Goal: Information Seeking & Learning: Learn about a topic

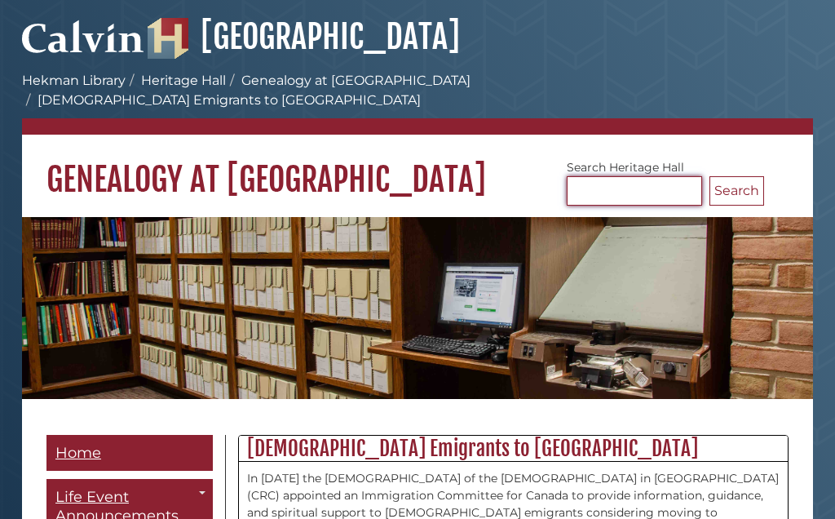
click at [600, 176] on input "Search [GEOGRAPHIC_DATA]" at bounding box center [634, 190] width 135 height 29
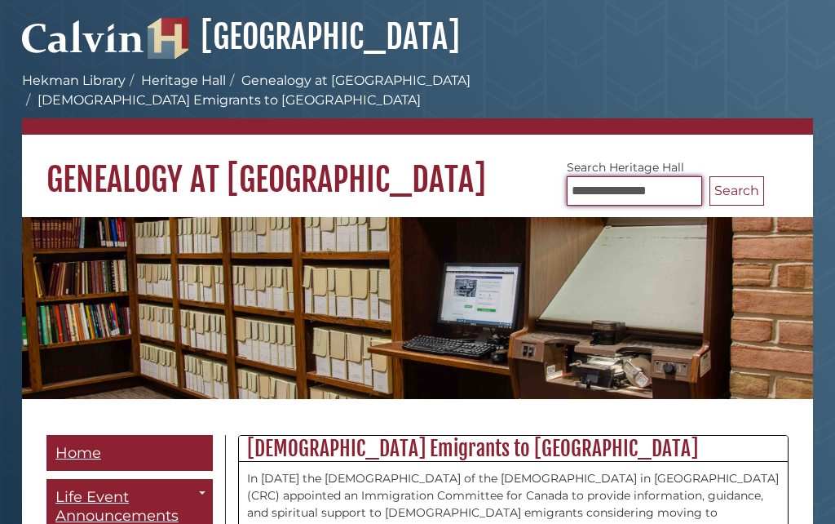
type input "**********"
click at [737, 176] on button "Search" at bounding box center [737, 190] width 55 height 29
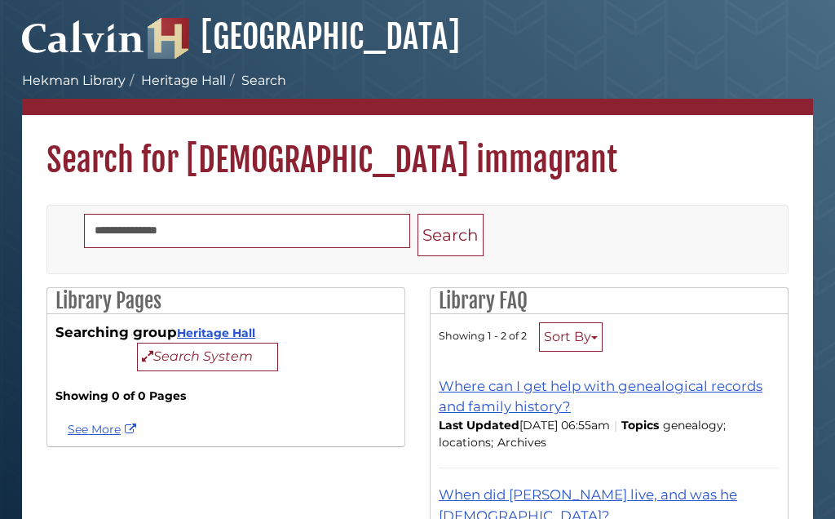
click at [185, 86] on link "Heritage Hall" at bounding box center [183, 80] width 85 height 15
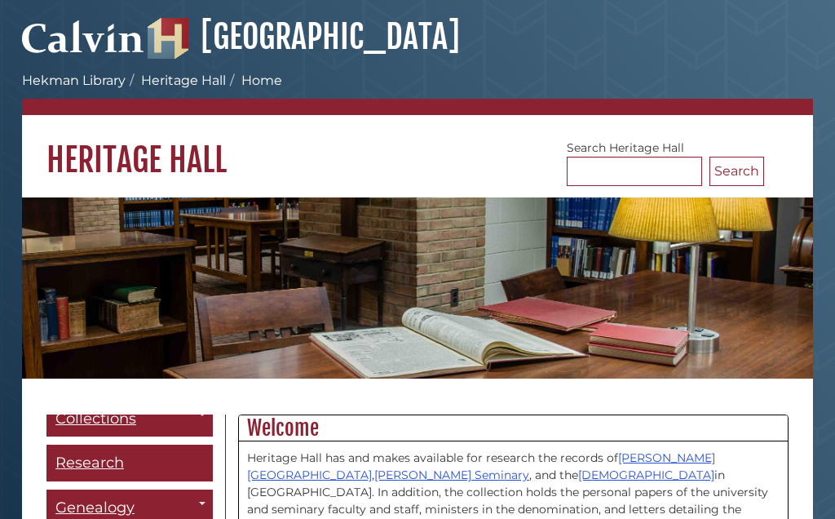
scroll to position [95, 0]
click at [116, 513] on span "Genealogy" at bounding box center [94, 508] width 79 height 18
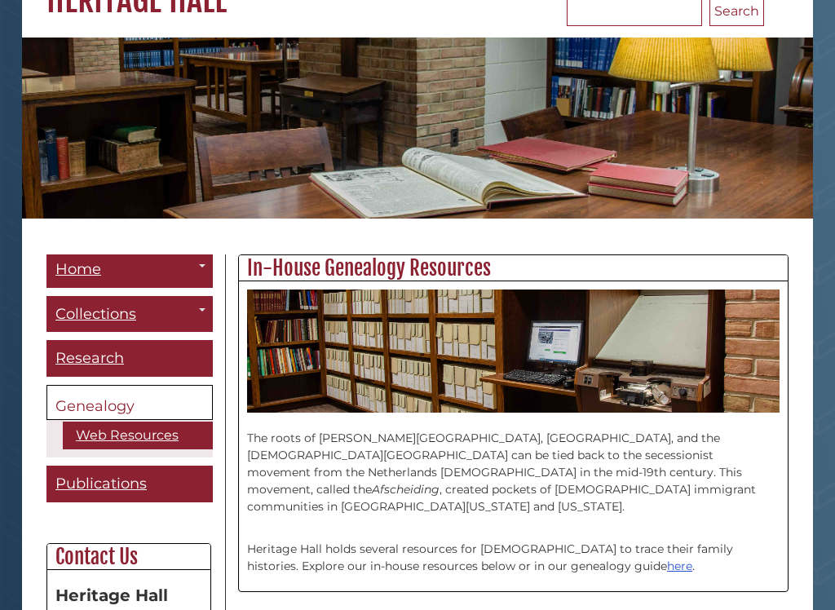
scroll to position [170, 0]
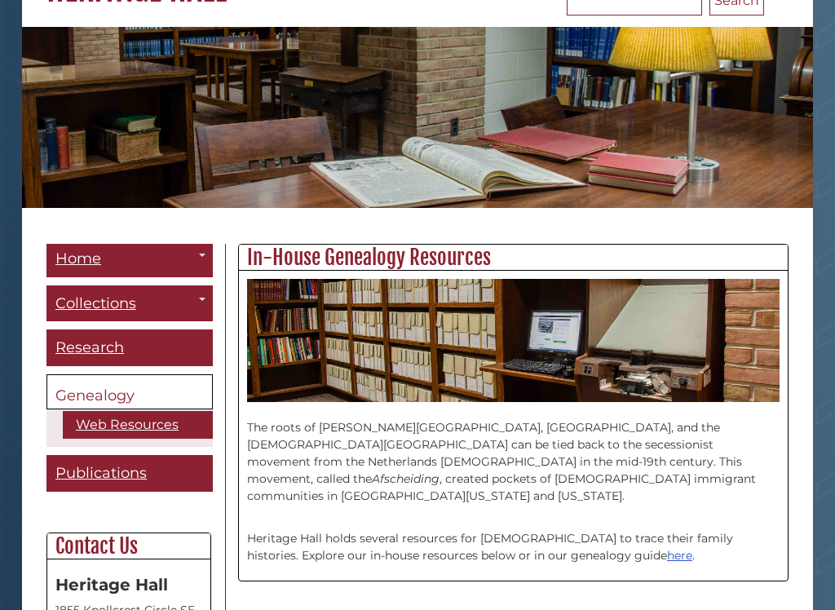
click at [0, 0] on link "[DEMOGRAPHIC_DATA][GEOGRAPHIC_DATA]" at bounding box center [0, 0] width 0 height 0
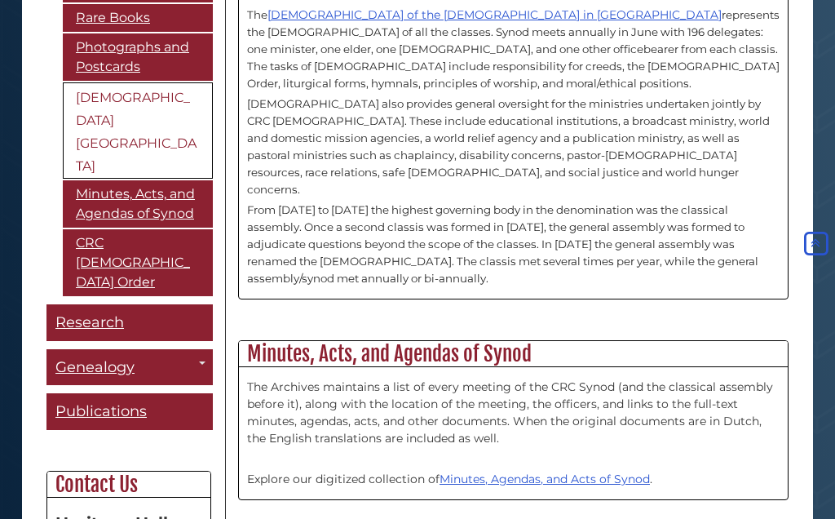
scroll to position [263, 0]
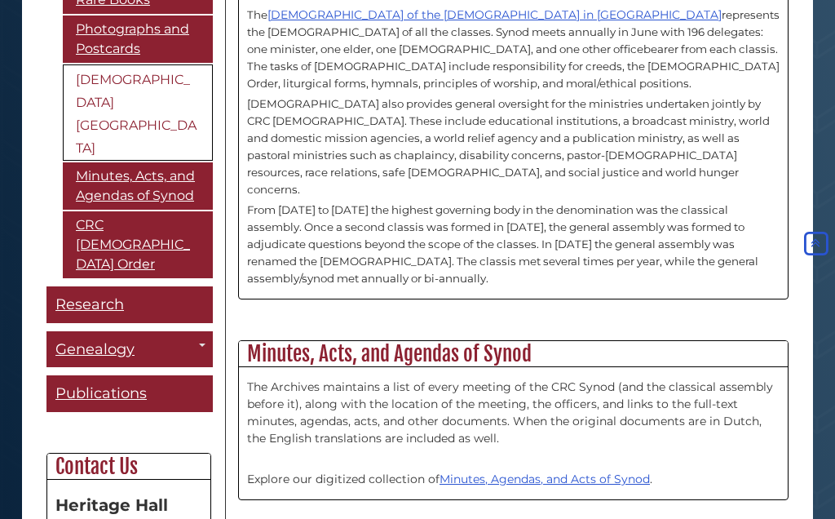
click at [204, 343] on span "Guide Pages" at bounding box center [202, 344] width 7 height 3
click at [134, 156] on div "Guide Pages" at bounding box center [417, 259] width 835 height 519
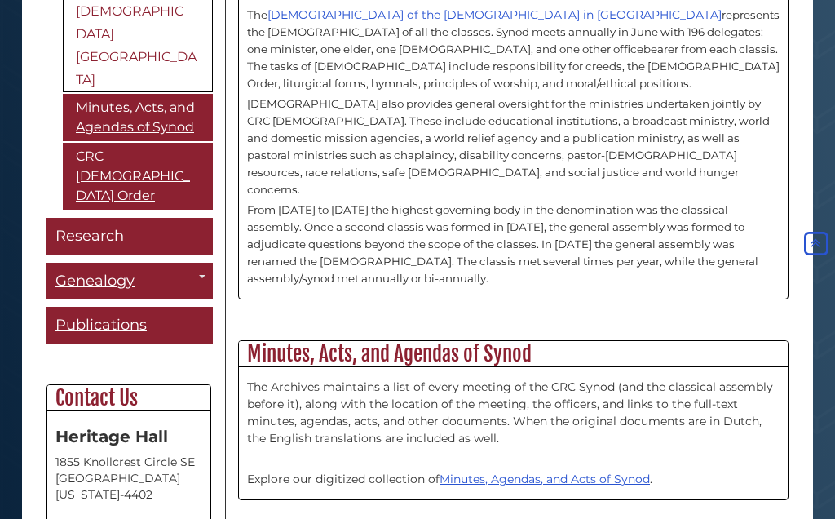
scroll to position [330, 0]
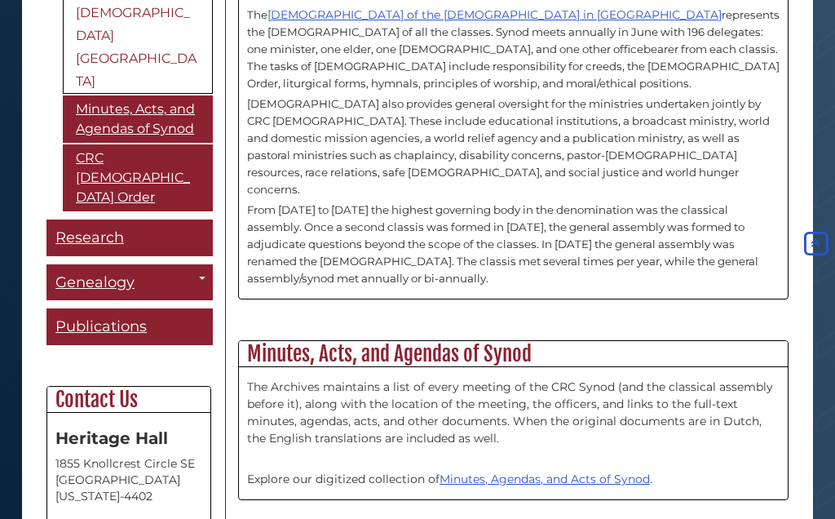
click at [125, 273] on span "Genealogy" at bounding box center [94, 282] width 79 height 18
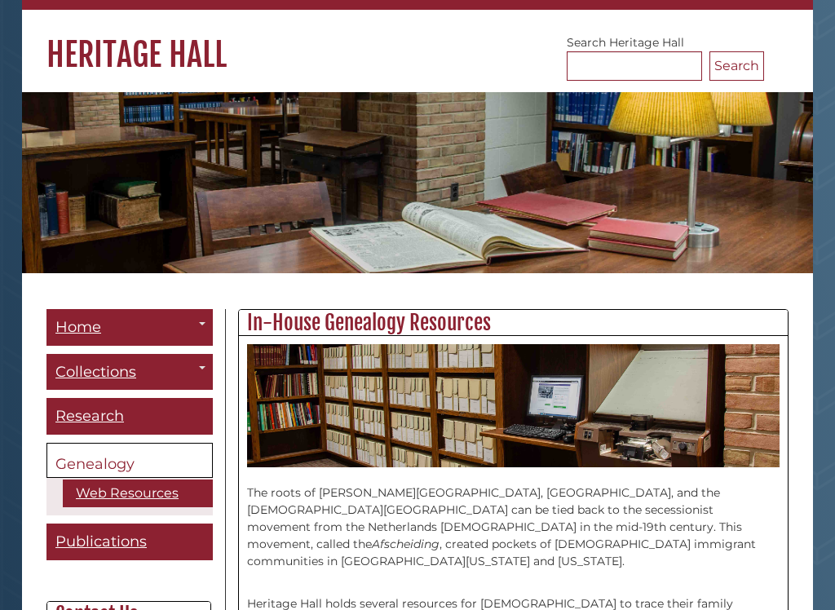
scroll to position [105, 0]
click at [0, 0] on link "[PERSON_NAME][GEOGRAPHIC_DATA]" at bounding box center [0, 0] width 0 height 0
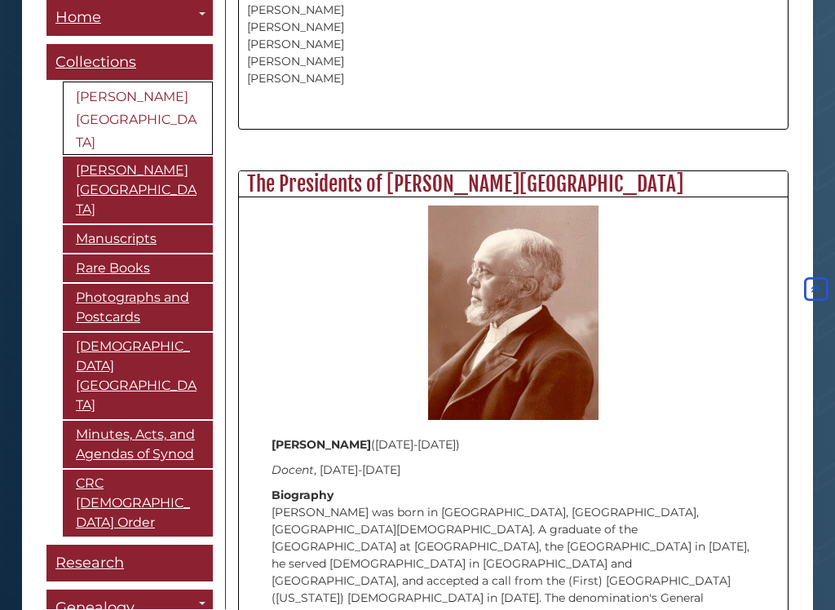
scroll to position [1907, 0]
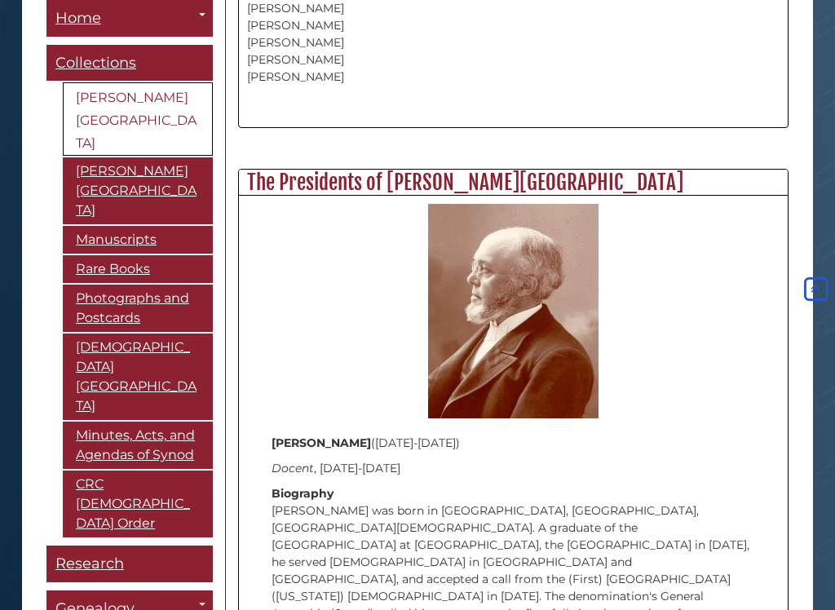
click at [0, 0] on link "Web Resources" at bounding box center [0, 0] width 0 height 0
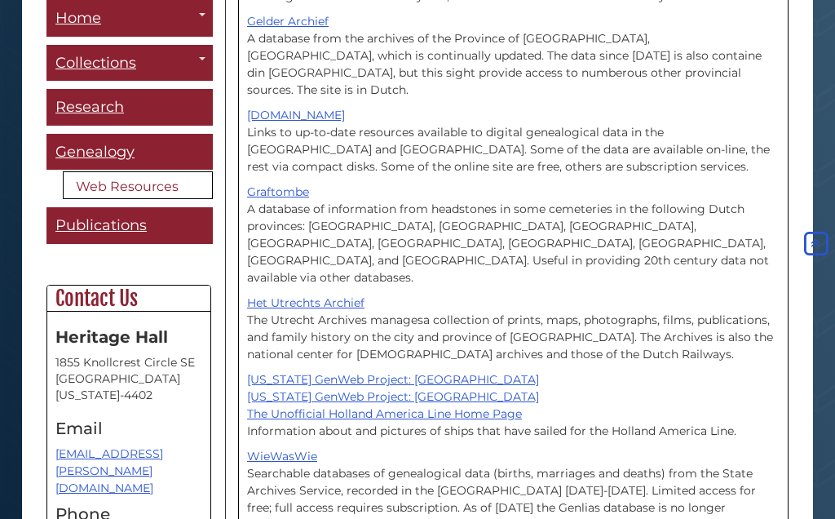
click at [0, 0] on link "Archives Staff" at bounding box center [0, 0] width 0 height 0
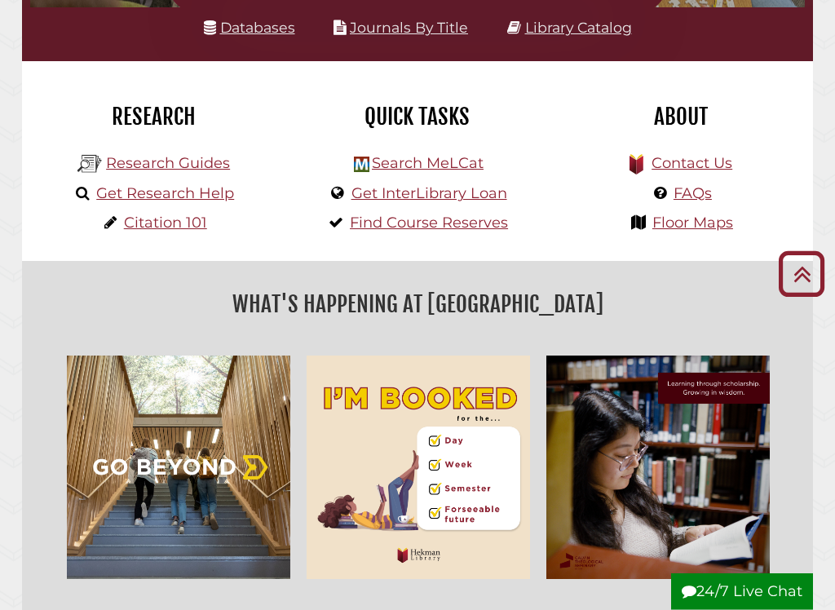
scroll to position [307, 0]
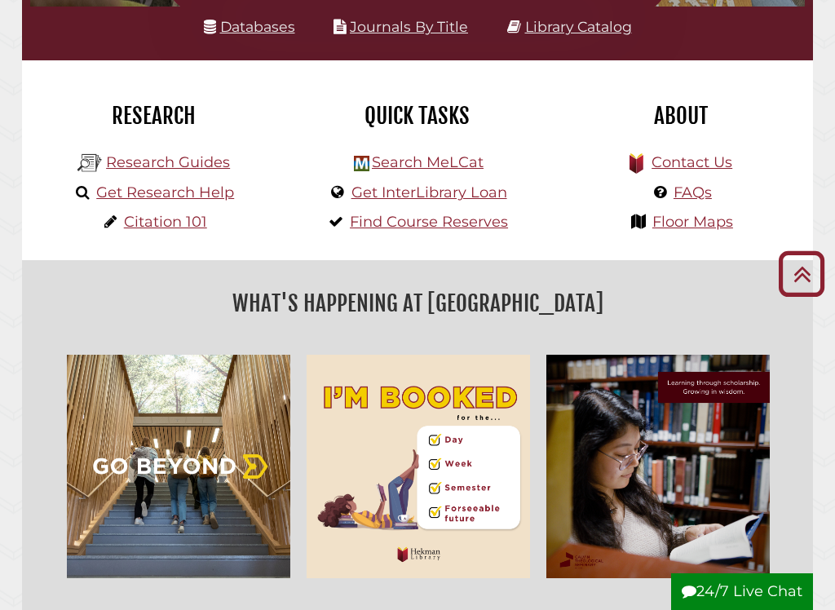
click at [258, 35] on link "Databases" at bounding box center [249, 26] width 91 height 17
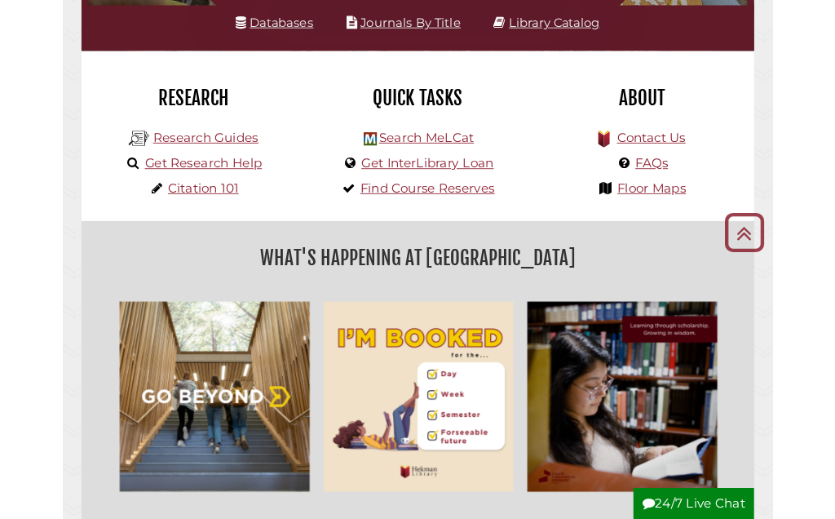
scroll to position [352, 0]
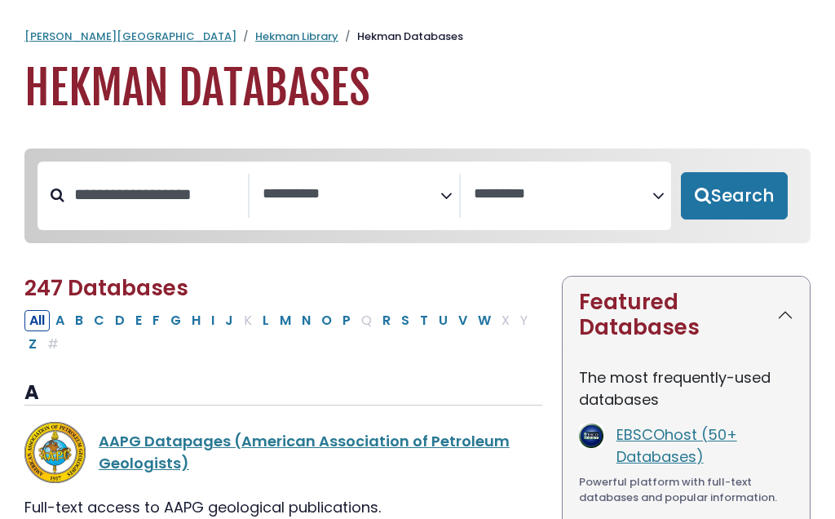
select select "Database Subject Filter"
select select "Database Vendors Filter"
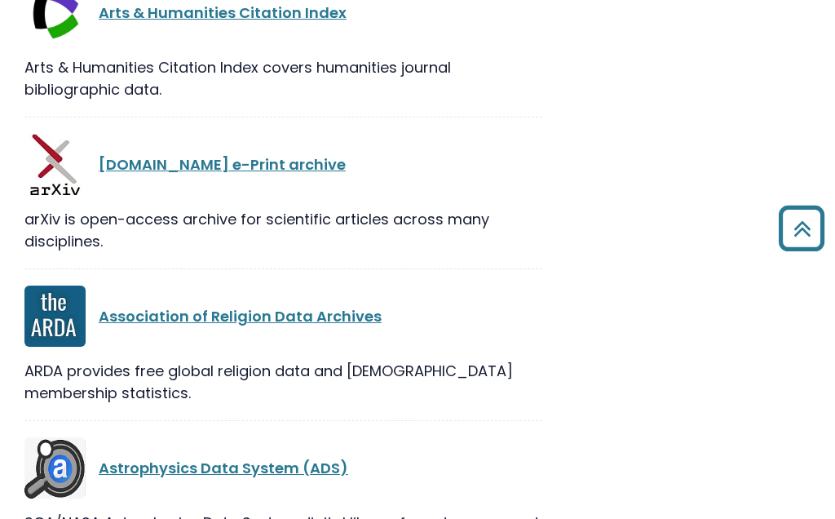
scroll to position [4301, 0]
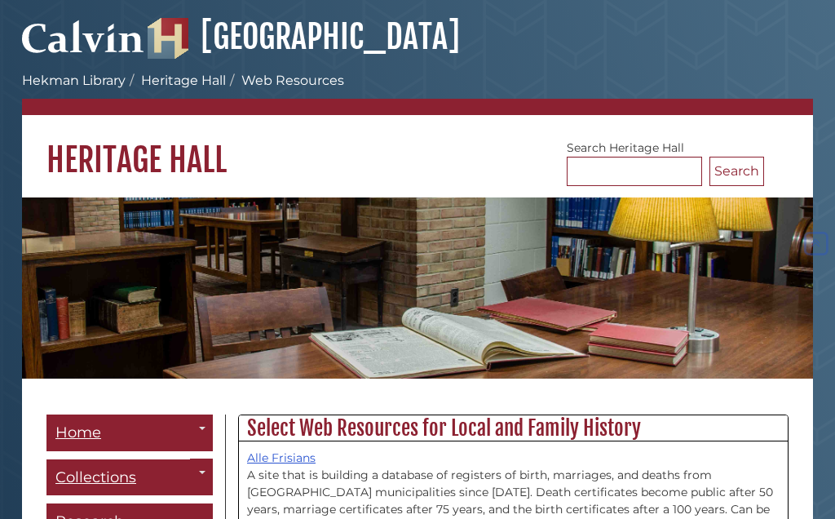
scroll to position [1383, 0]
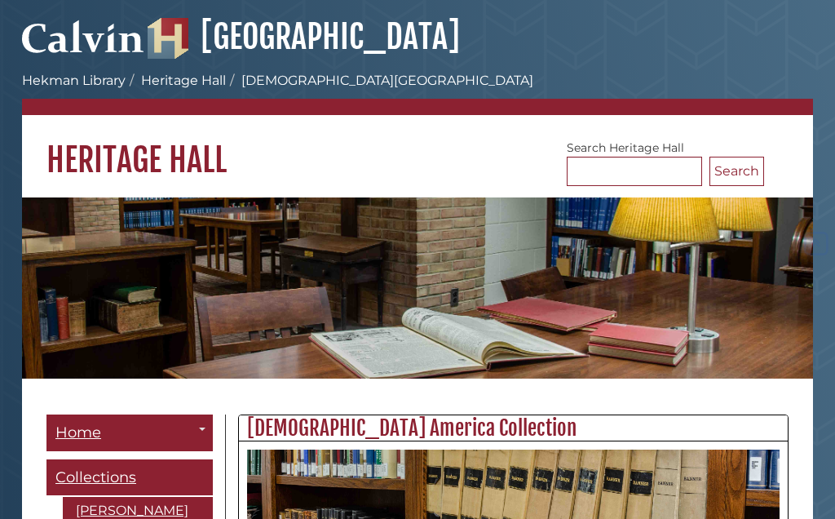
scroll to position [2338, 0]
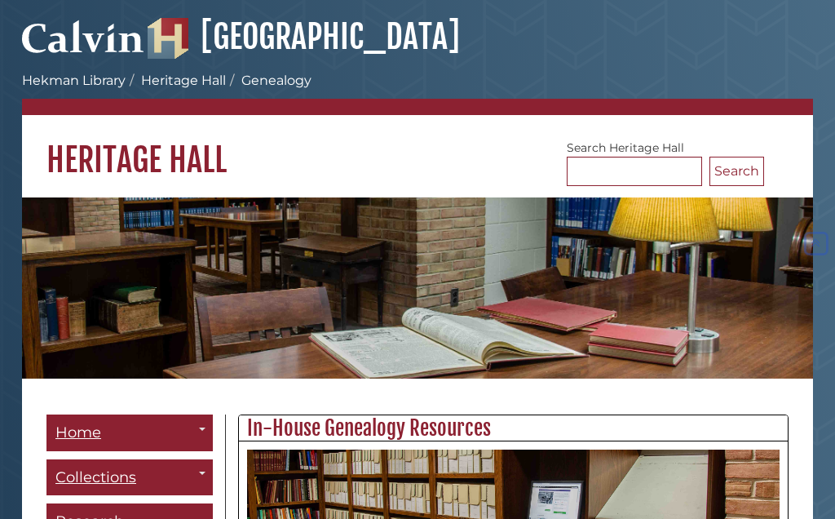
scroll to position [216, 0]
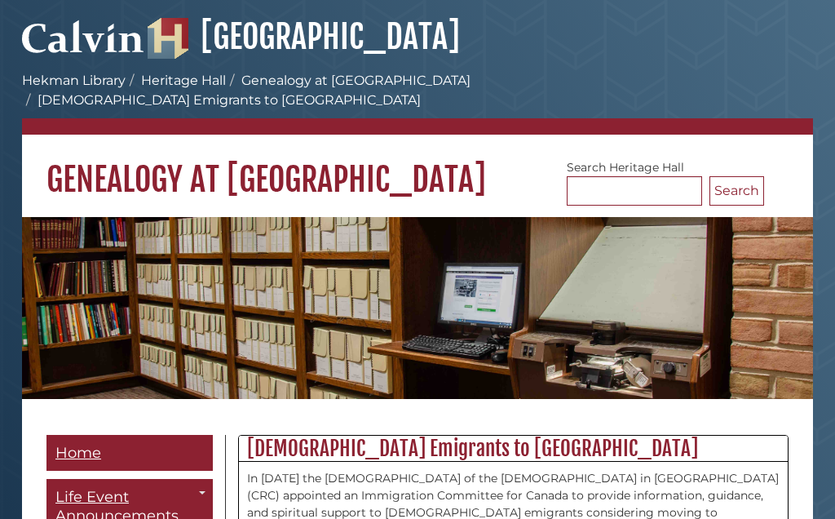
scroll to position [2, 0]
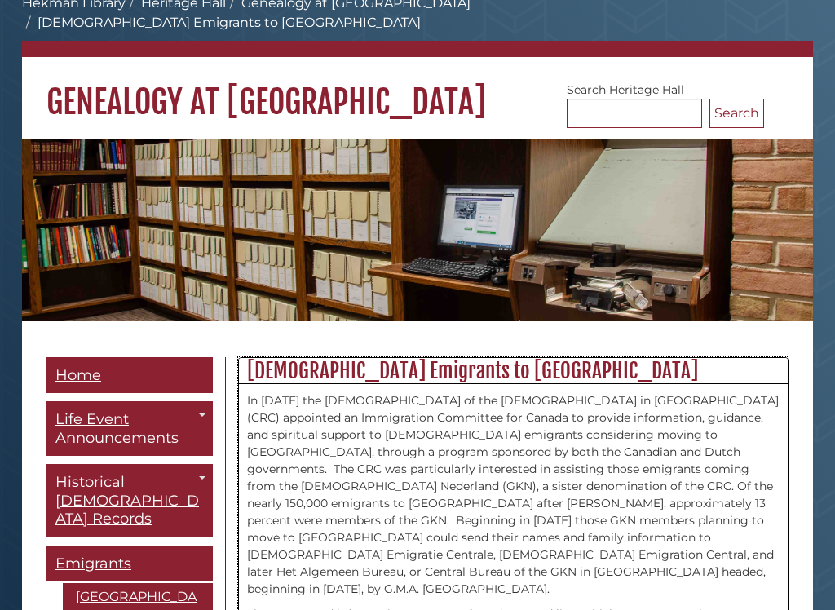
click at [440, 359] on h2 "[DEMOGRAPHIC_DATA] Emigrants to [GEOGRAPHIC_DATA]" at bounding box center [513, 372] width 549 height 26
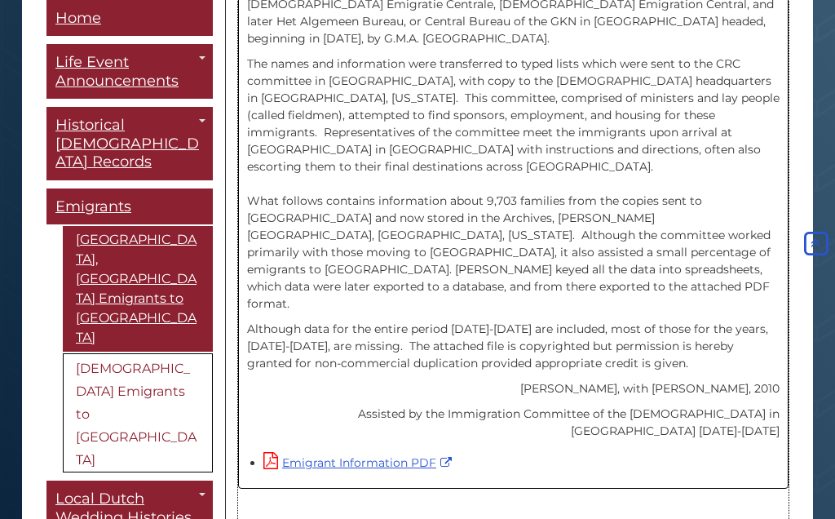
scroll to position [645, 0]
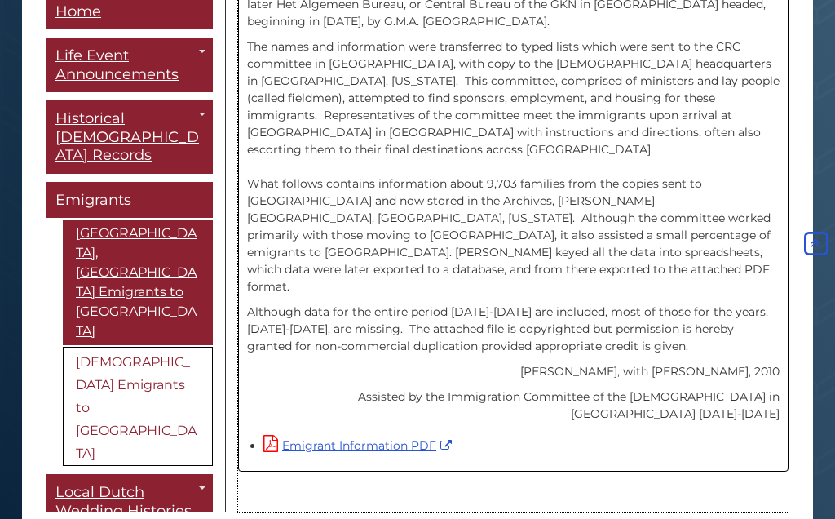
click at [356, 438] on link "Emigrant Information PDF" at bounding box center [359, 445] width 193 height 15
